Goal: Navigation & Orientation: Find specific page/section

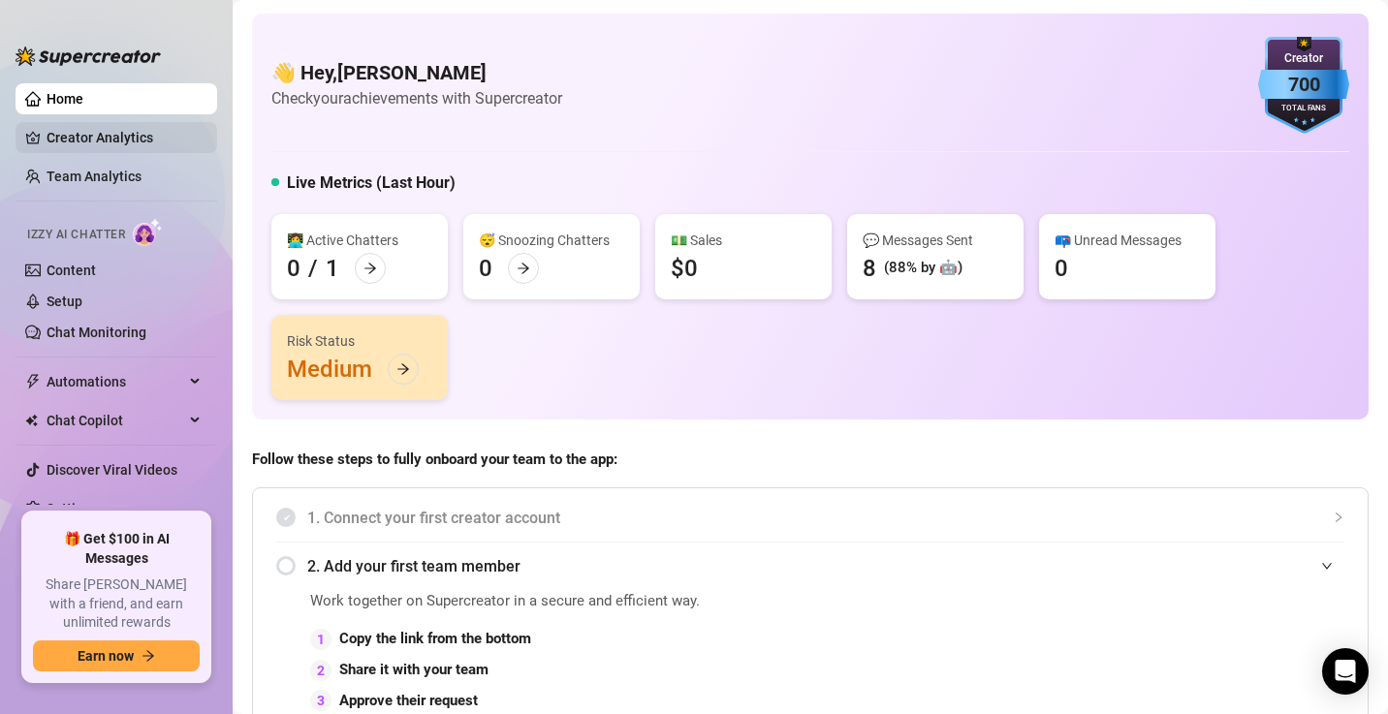
click at [95, 132] on link "Creator Analytics" at bounding box center [124, 137] width 155 height 31
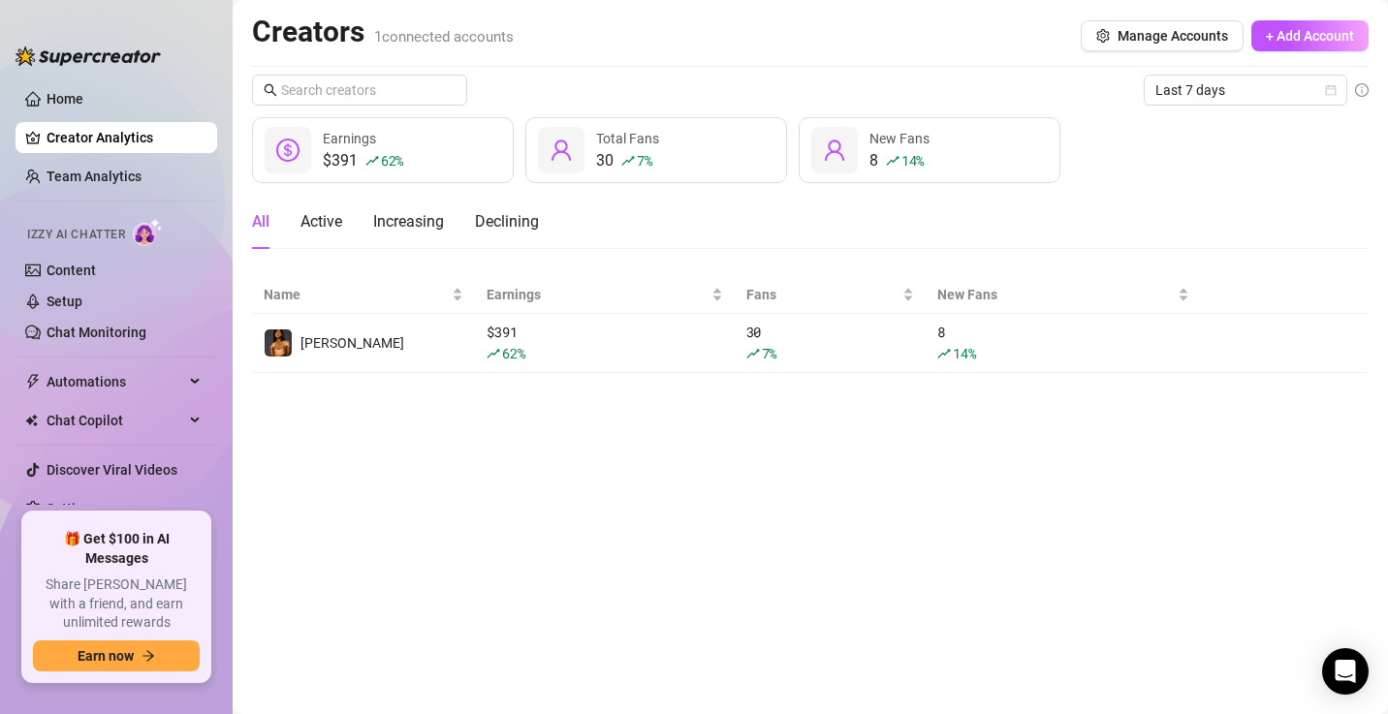
scroll to position [8, 0]
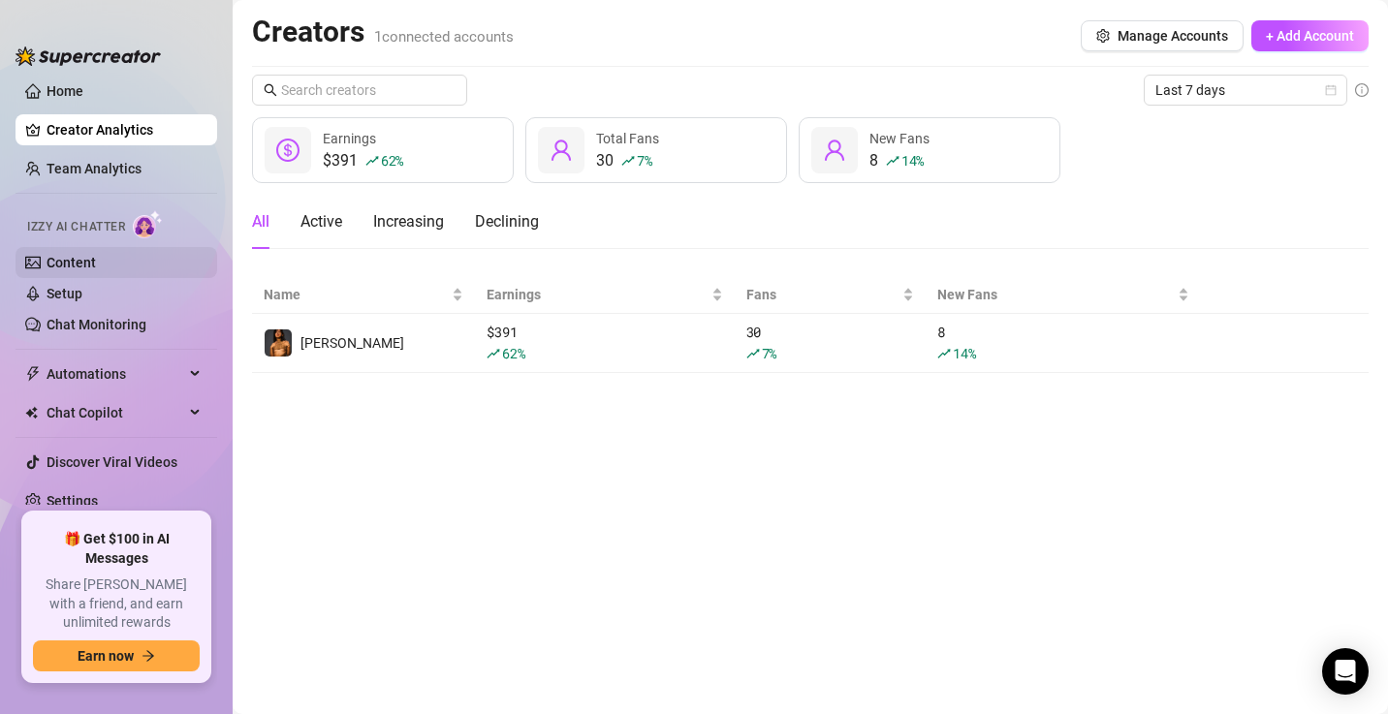
click at [96, 264] on link "Content" at bounding box center [71, 263] width 49 height 16
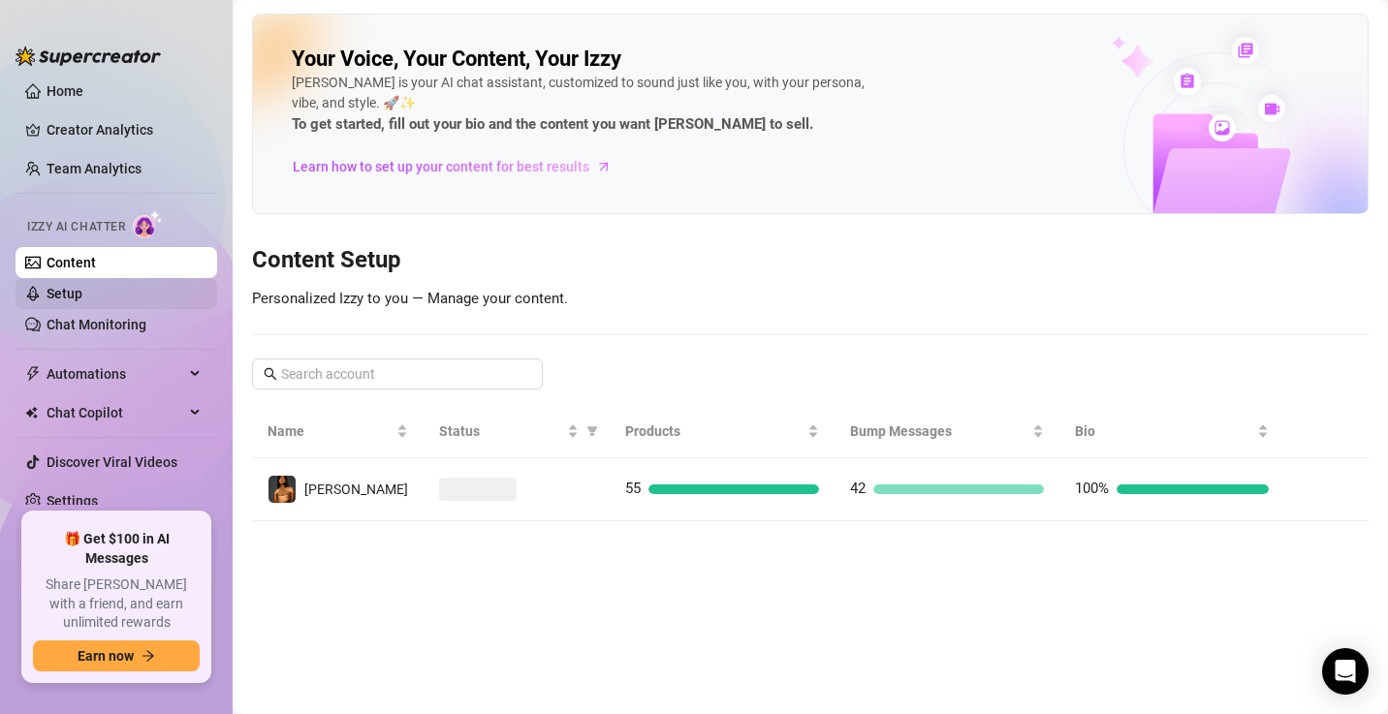
click at [82, 286] on link "Setup" at bounding box center [65, 294] width 36 height 16
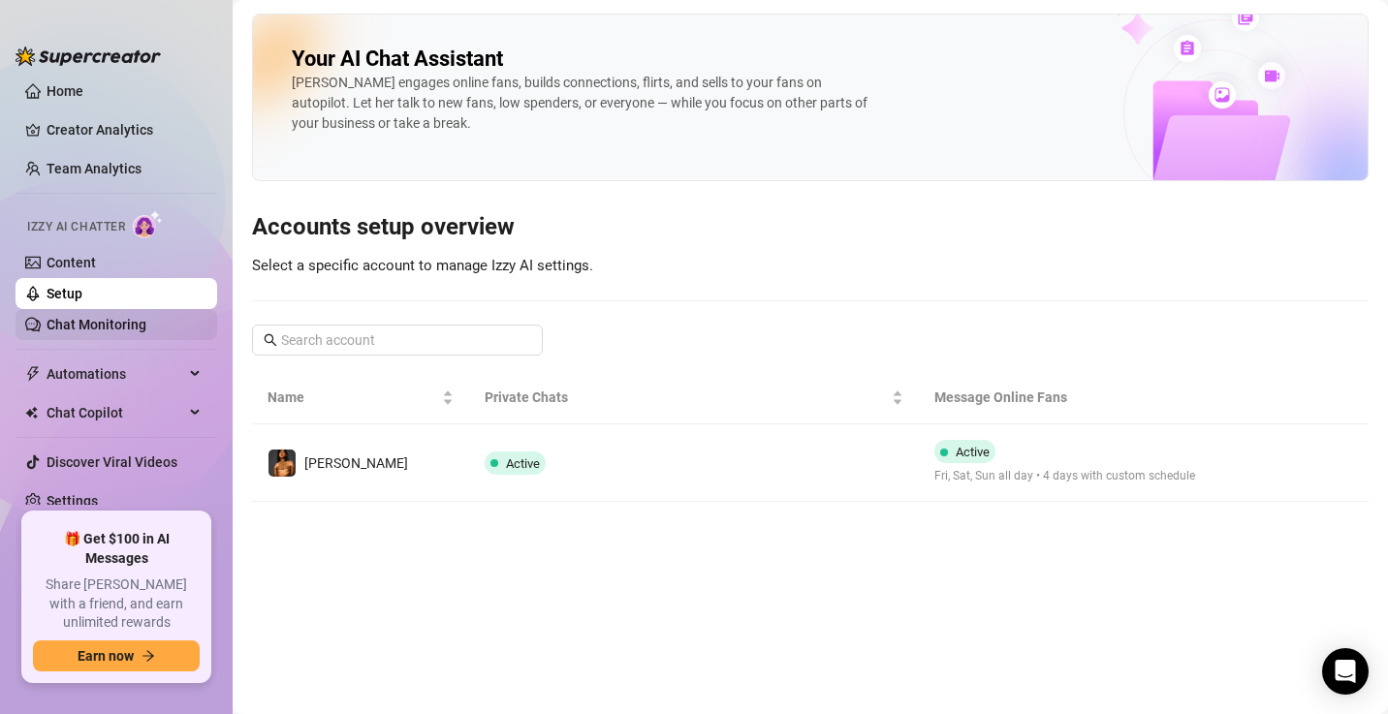
click at [135, 333] on link "Chat Monitoring" at bounding box center [97, 325] width 100 height 16
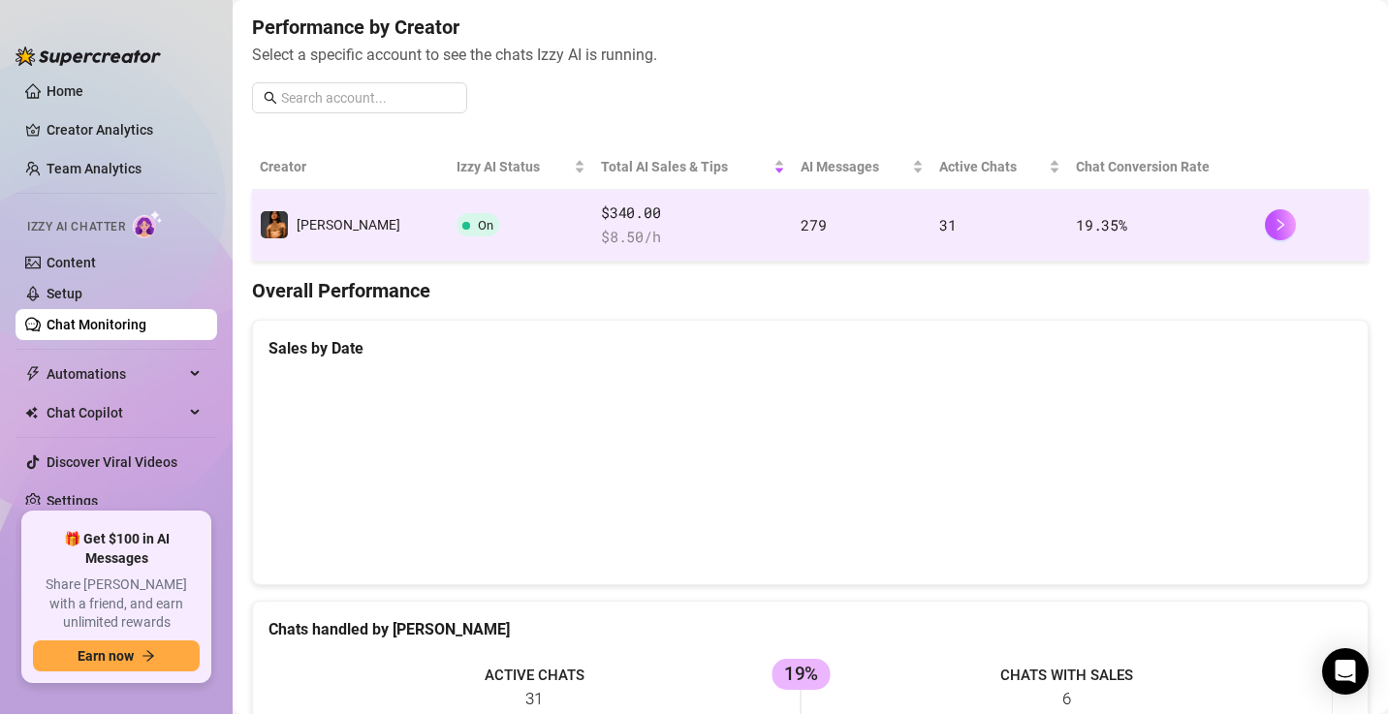
scroll to position [244, 0]
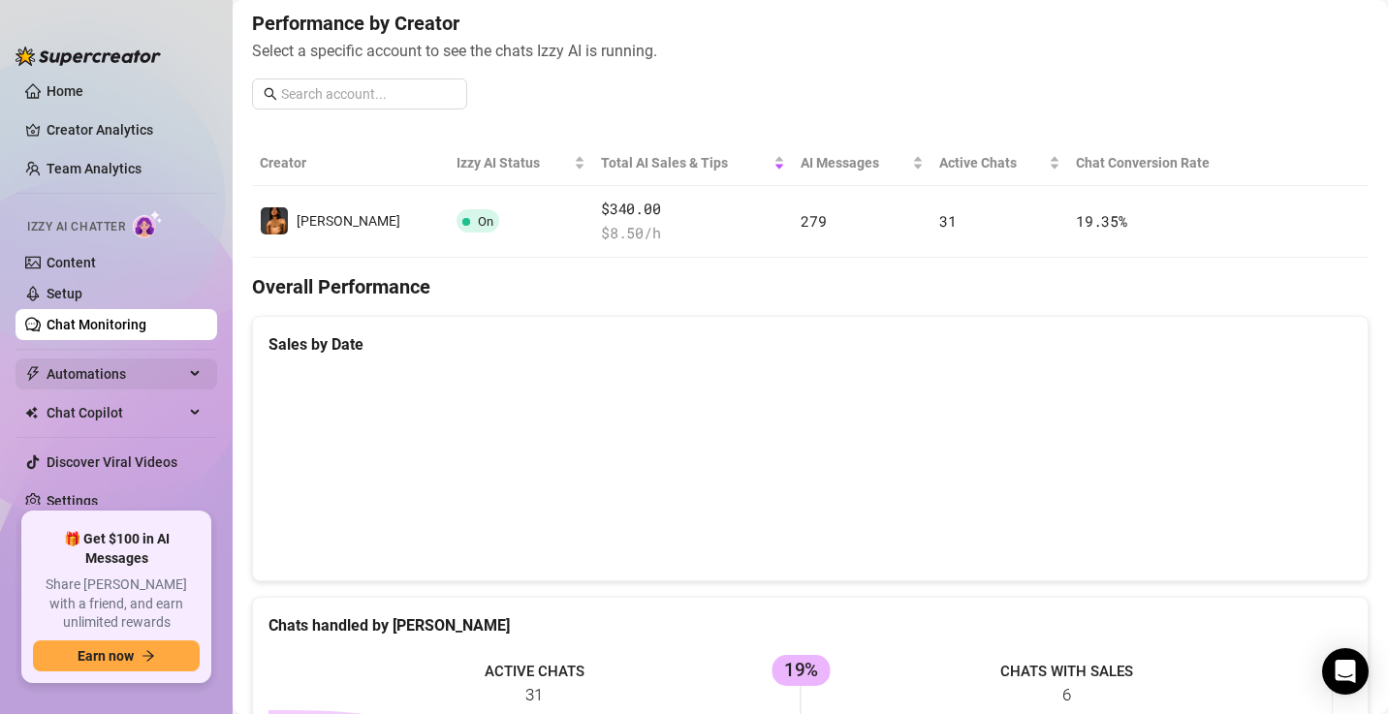
click at [136, 370] on span "Automations" at bounding box center [116, 374] width 138 height 31
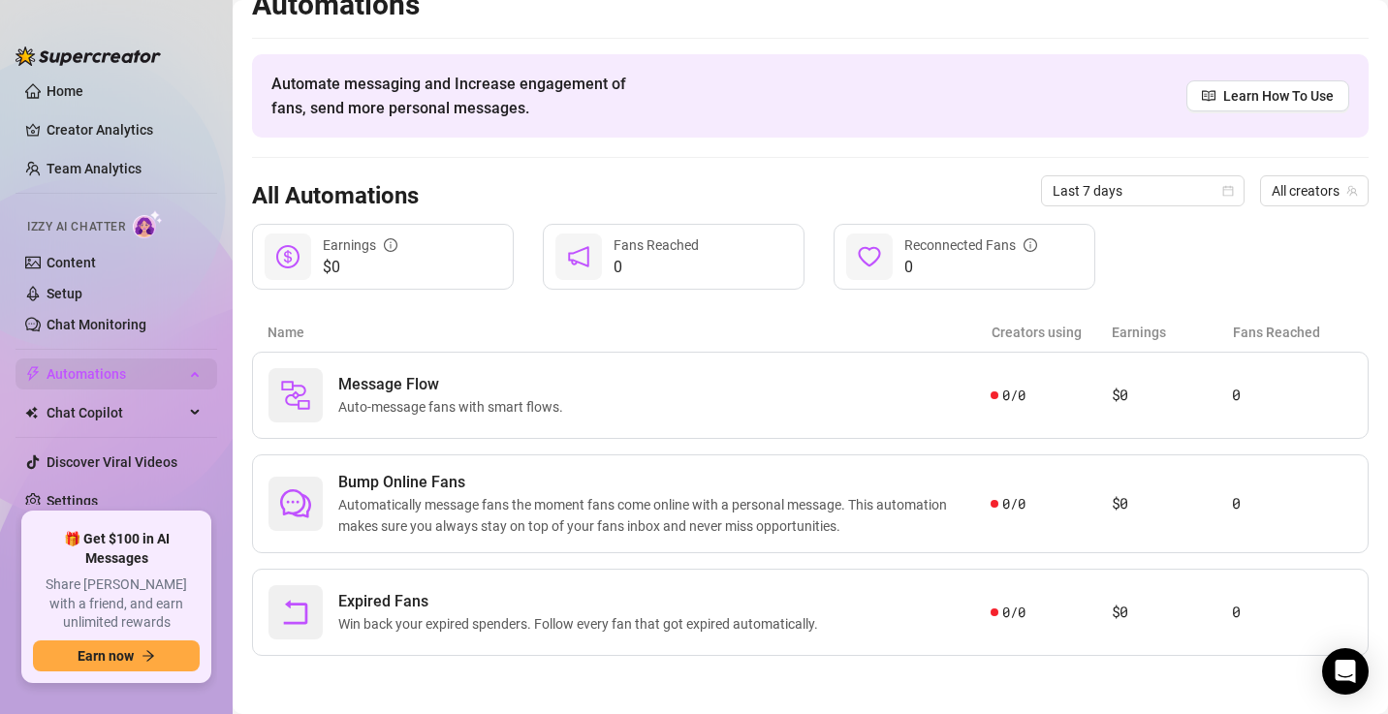
scroll to position [25, 0]
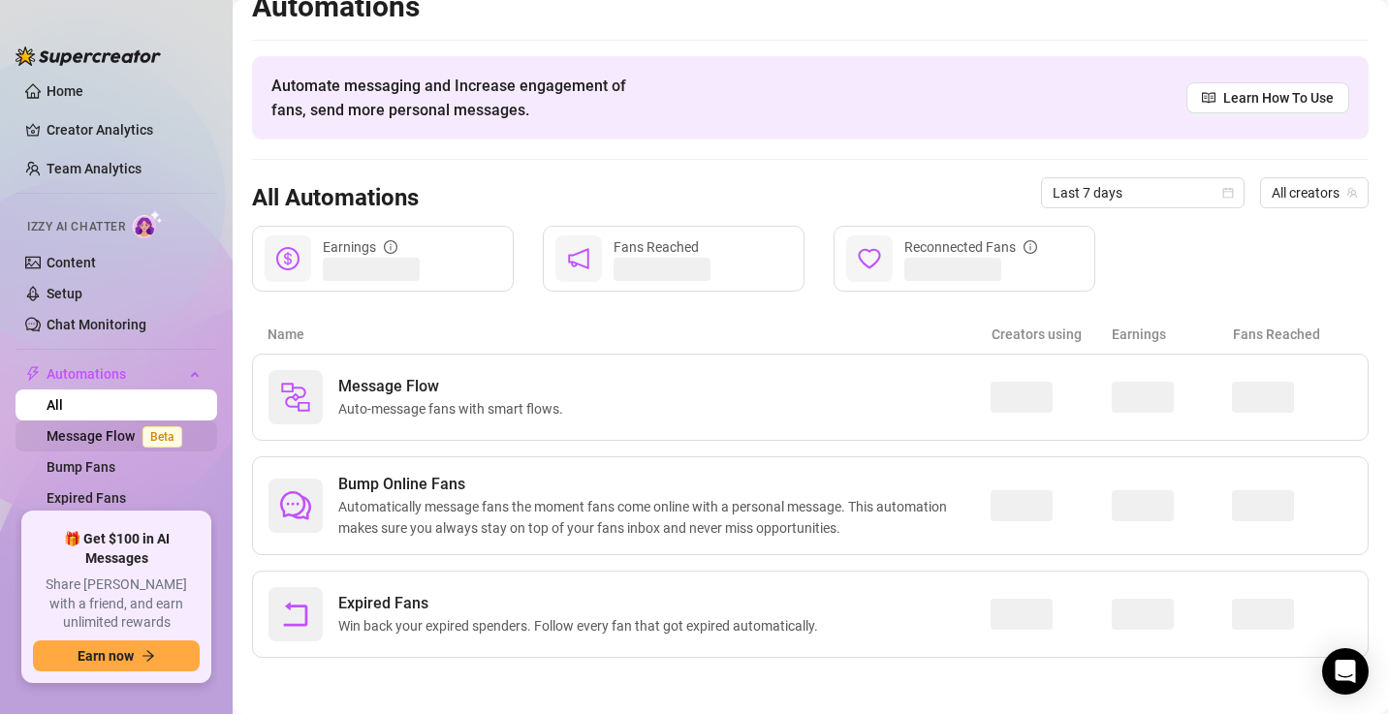
click at [104, 430] on link "Message Flow Beta" at bounding box center [118, 437] width 143 height 16
